Goal: Task Accomplishment & Management: Manage account settings

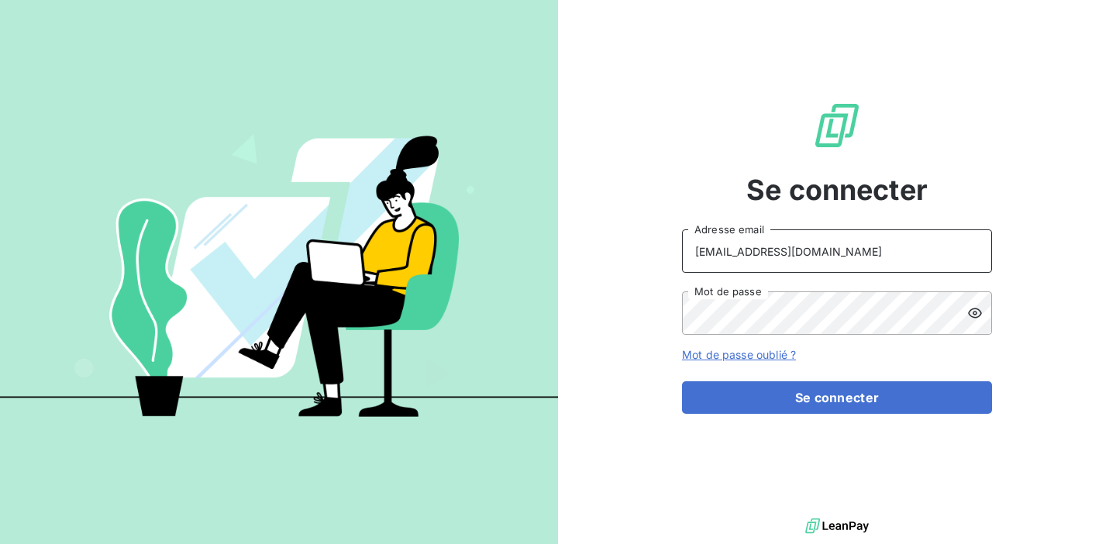
click at [825, 258] on input "[EMAIL_ADDRESS][DOMAIN_NAME]" at bounding box center [837, 250] width 310 height 43
drag, startPoint x: 862, startPoint y: 253, endPoint x: 542, endPoint y: 223, distance: 322.2
click at [542, 223] on div "Se connecter [EMAIL_ADDRESS][DOMAIN_NAME] Adresse email Mot de passe Mot de pas…" at bounding box center [558, 272] width 1116 height 544
type input "admin@equilibre"
click at [638, 315] on div "Se connecter admin@equilibre Adresse email Mot de passe Mot de passe oublié ? S…" at bounding box center [837, 257] width 558 height 515
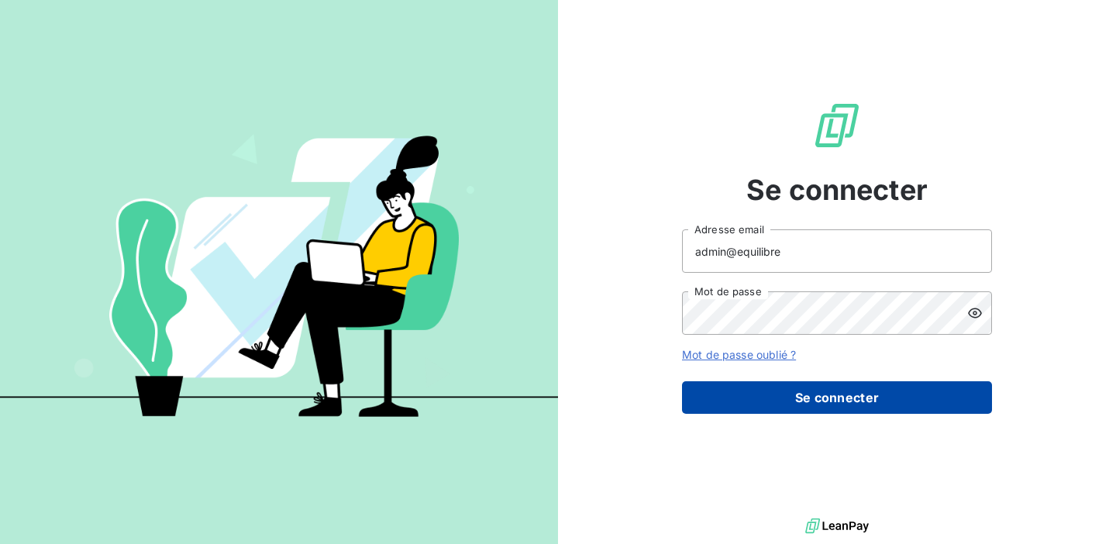
click at [803, 401] on button "Se connecter" at bounding box center [837, 397] width 310 height 33
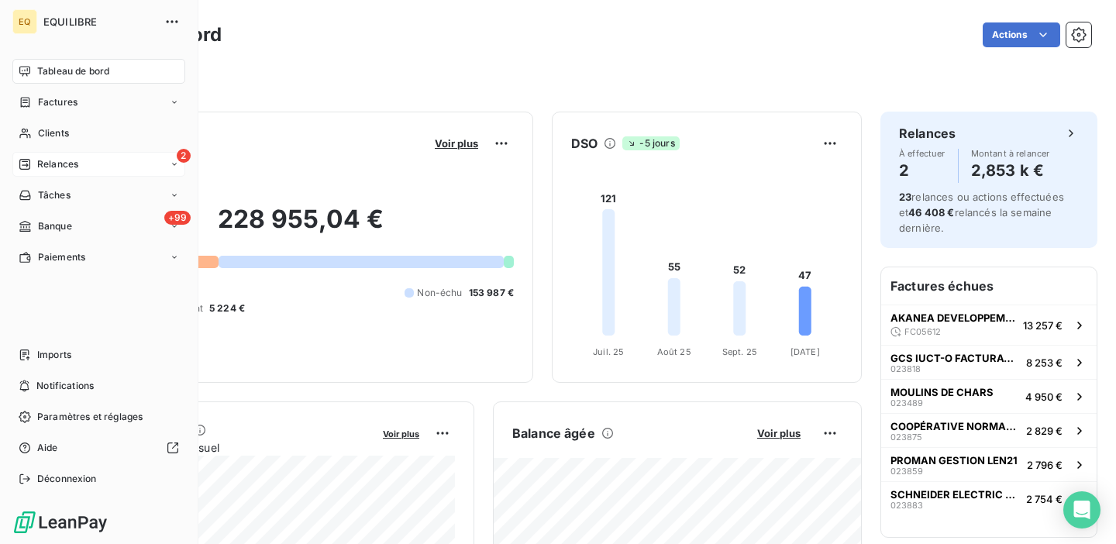
click at [78, 168] on div "2 Relances" at bounding box center [98, 164] width 173 height 25
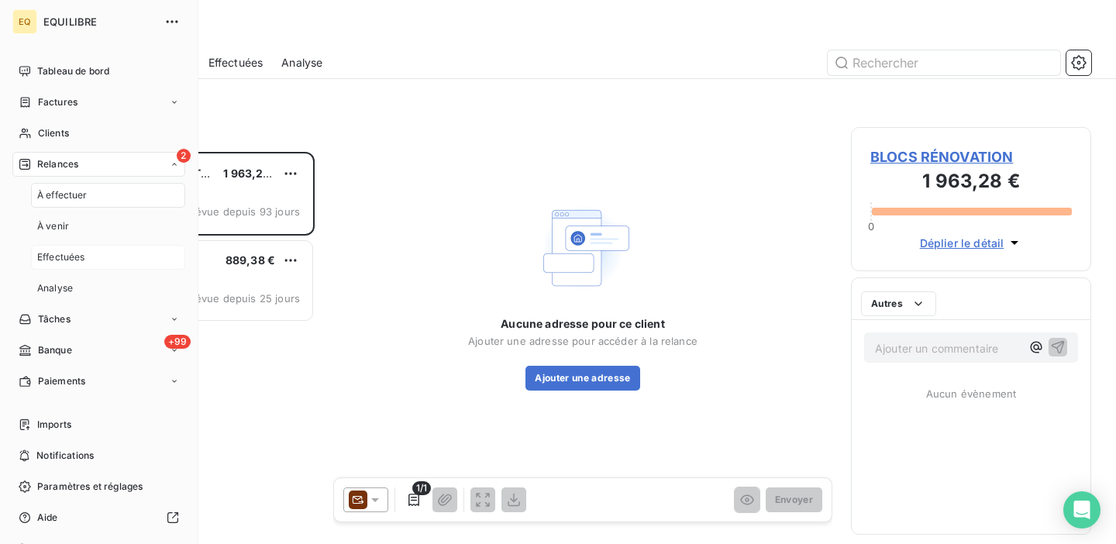
scroll to position [392, 240]
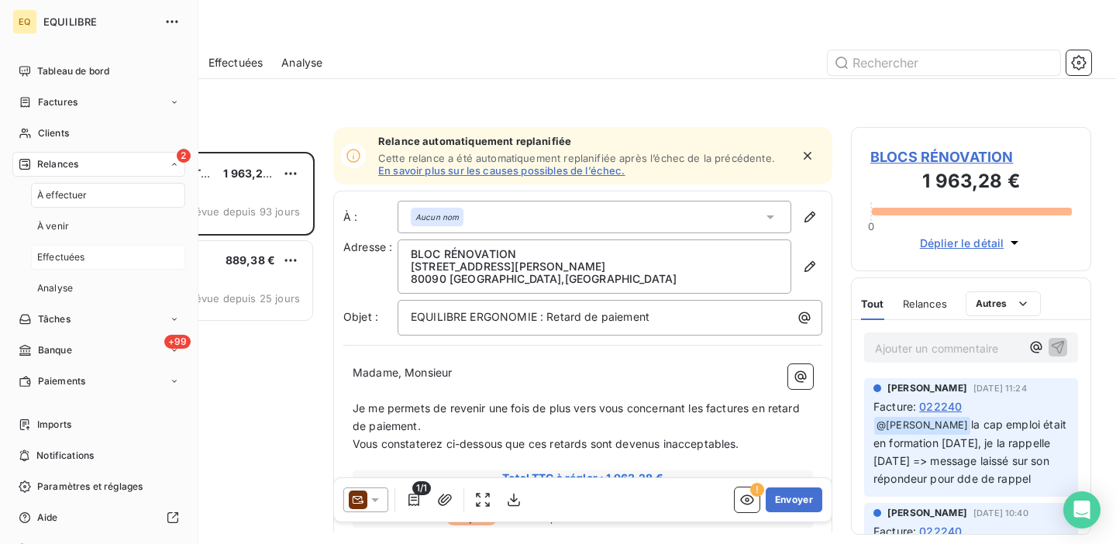
click at [76, 260] on span "Effectuées" at bounding box center [61, 257] width 48 height 14
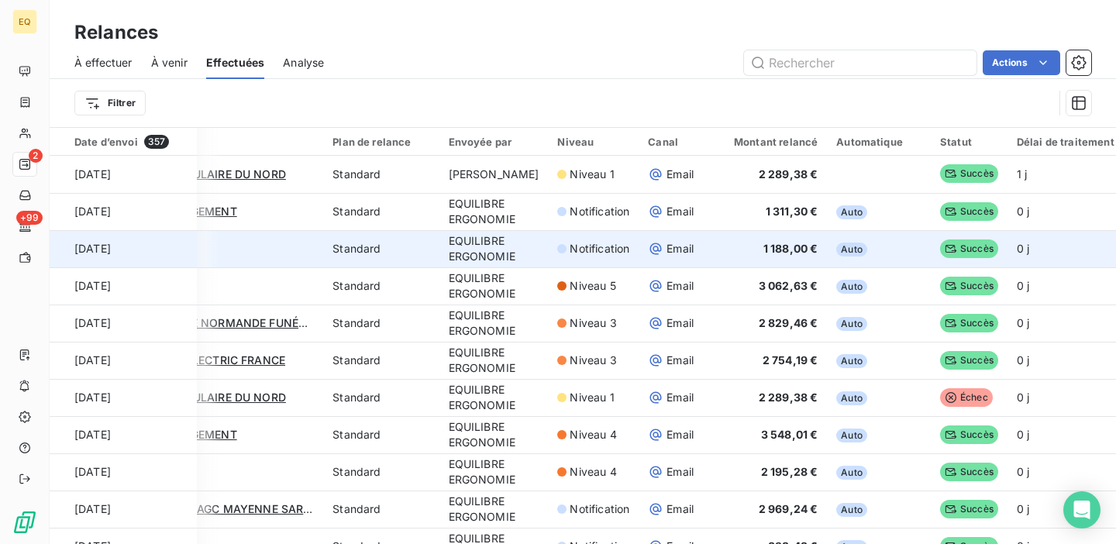
scroll to position [0, 170]
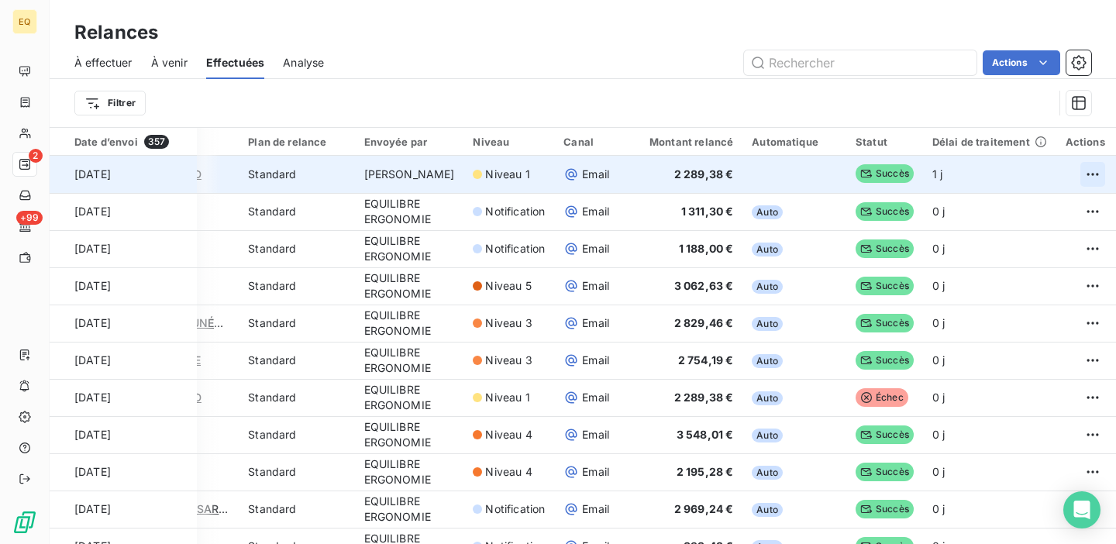
click at [1075, 174] on html "EQ 2 +99 Relances À effectuer À venir Effectuées Analyse Actions Filtrer Date d…" at bounding box center [558, 272] width 1116 height 544
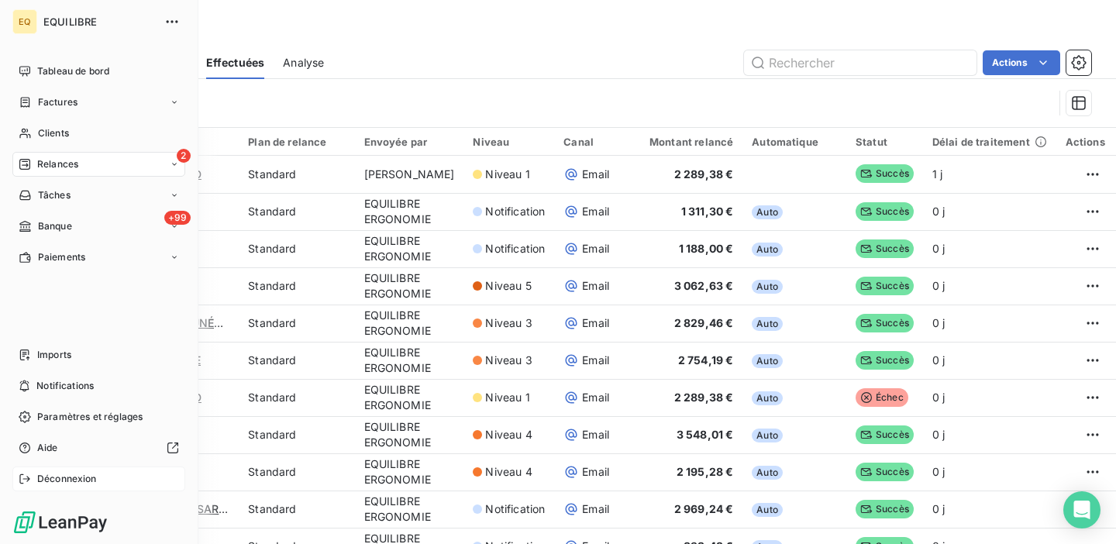
click at [26, 475] on html "EQ EQUILIBRE Tableau de bord Factures Clients 2 Relances Tâches +99 Banque Paie…" at bounding box center [558, 272] width 1116 height 544
click at [33, 477] on div "Déconnexion" at bounding box center [98, 478] width 173 height 25
